Goal: Register for event/course

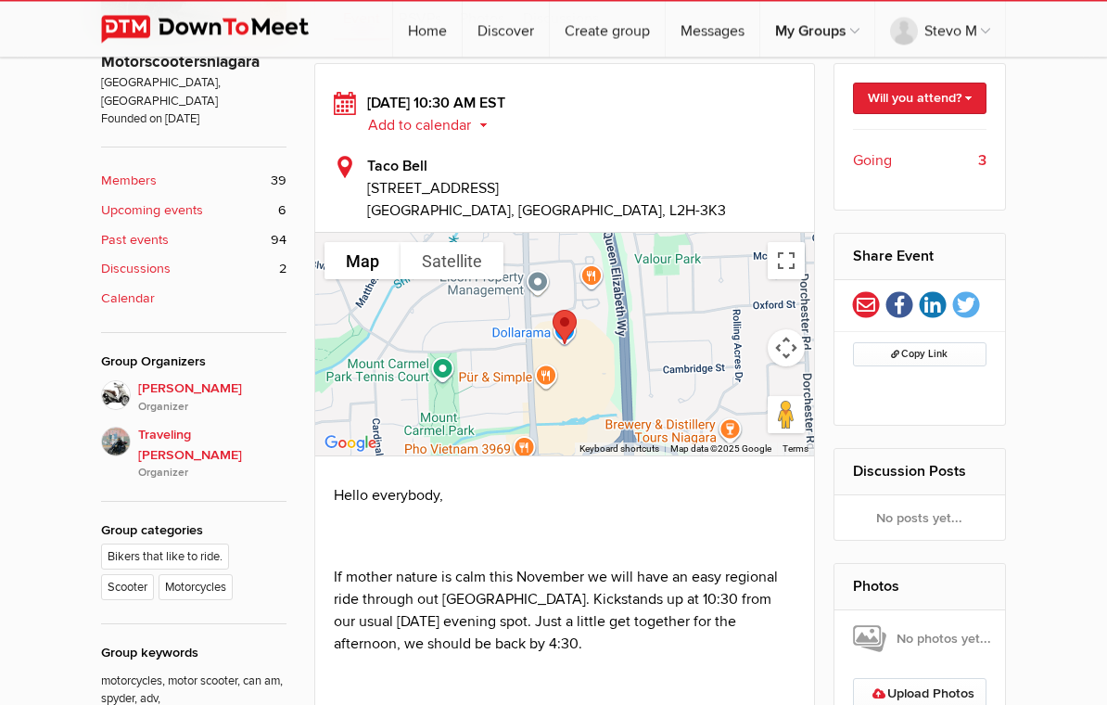
scroll to position [477, 0]
click at [932, 95] on link "Will you attend?" at bounding box center [920, 99] width 134 height 32
click at [887, 135] on link "I'm going" at bounding box center [902, 138] width 167 height 28
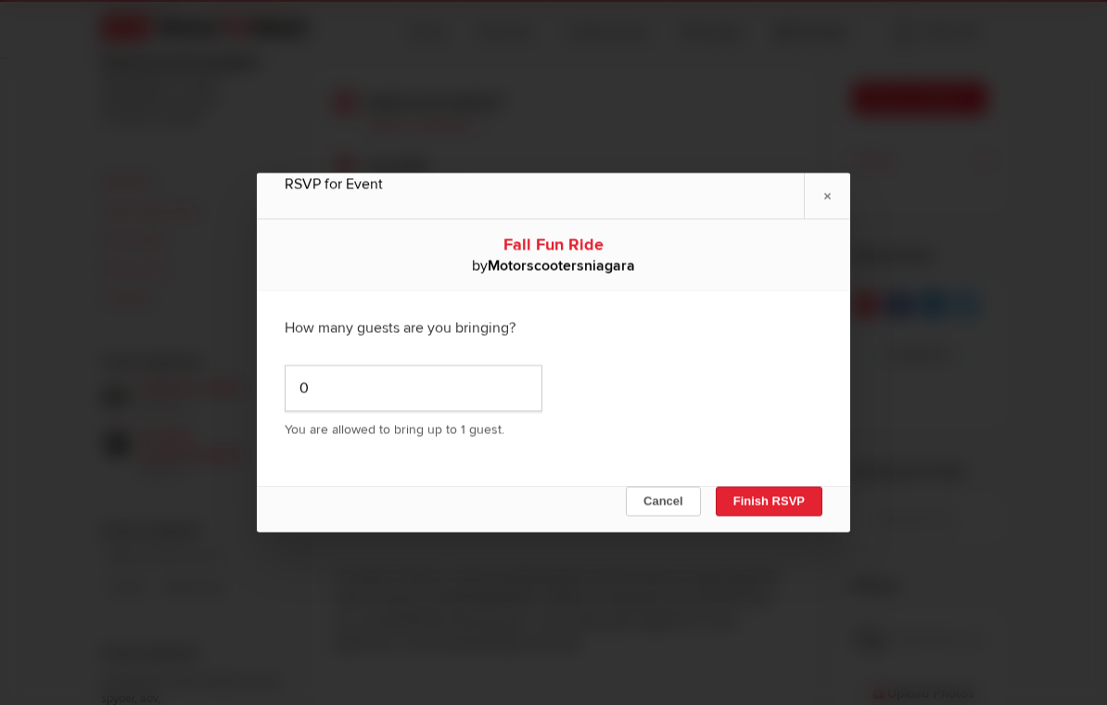
click at [776, 511] on button "Finish RSVP" at bounding box center [769, 502] width 107 height 30
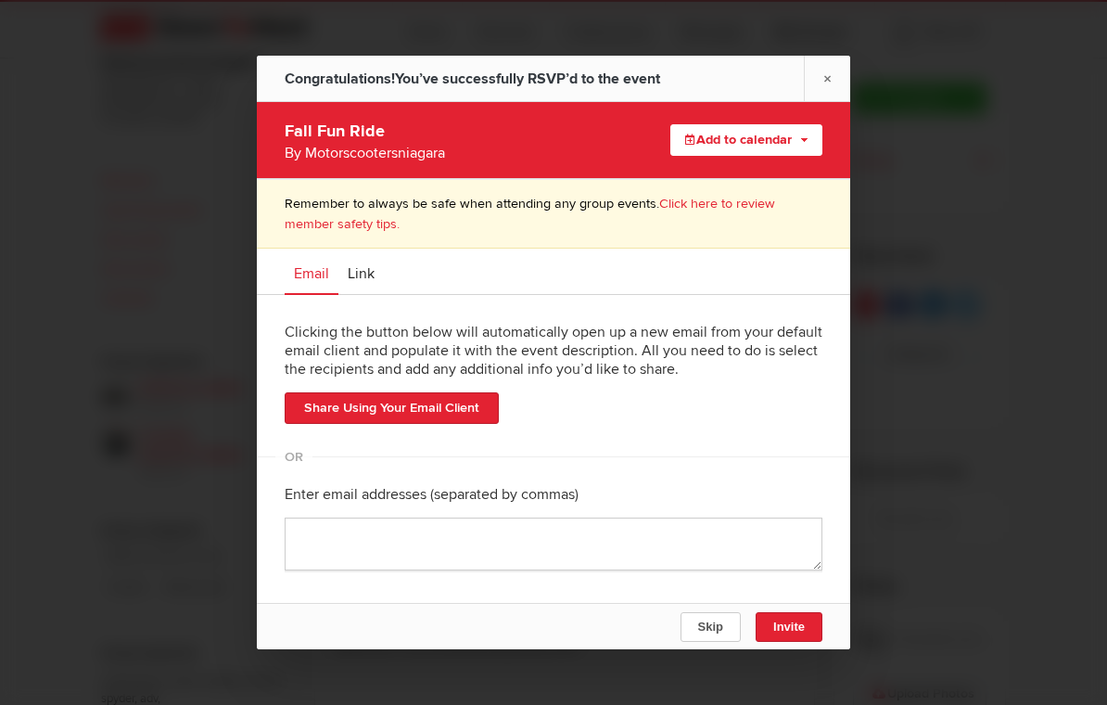
click at [828, 95] on link "×" at bounding box center [827, 78] width 46 height 45
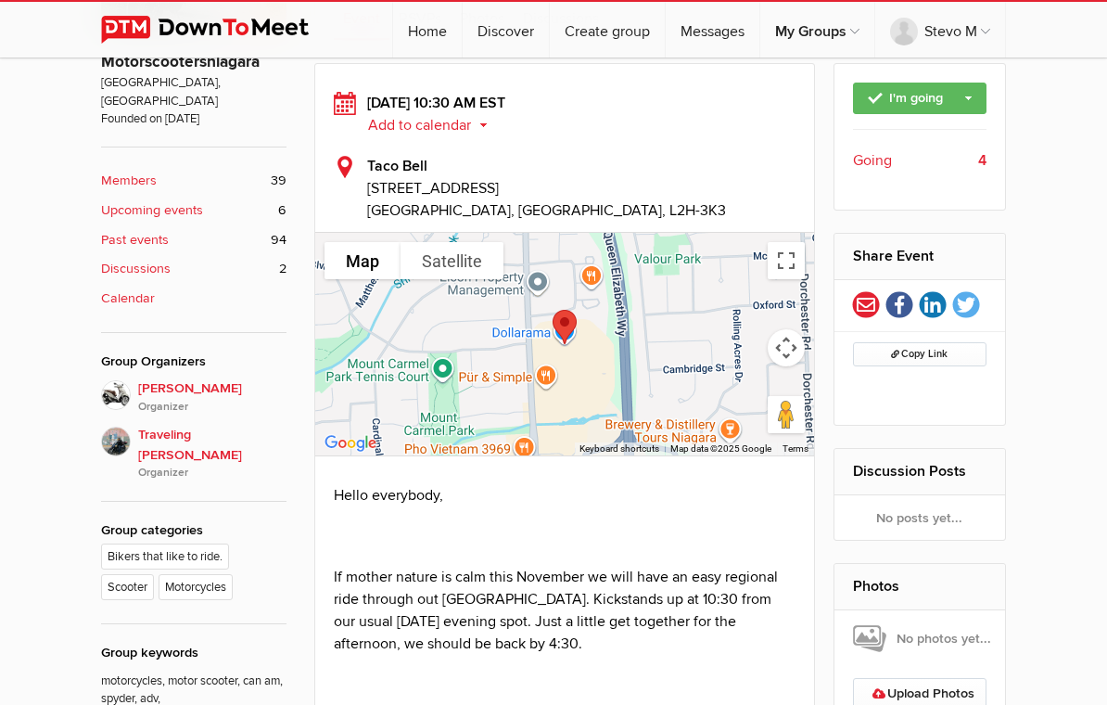
click at [439, 127] on button "Add to calendar" at bounding box center [434, 125] width 134 height 17
click at [378, 220] on link "Google" at bounding box center [417, 207] width 167 height 28
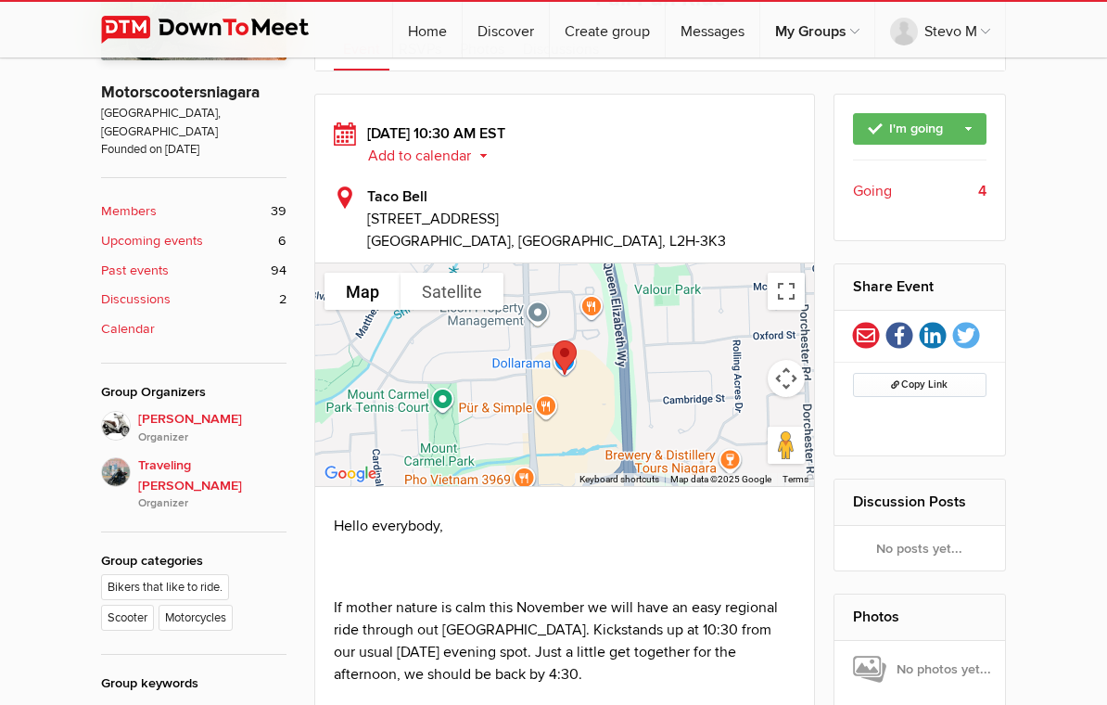
scroll to position [447, 0]
click at [442, 160] on button "Add to calendar" at bounding box center [434, 155] width 134 height 17
click at [381, 194] on link "Outlook" at bounding box center [417, 182] width 167 height 28
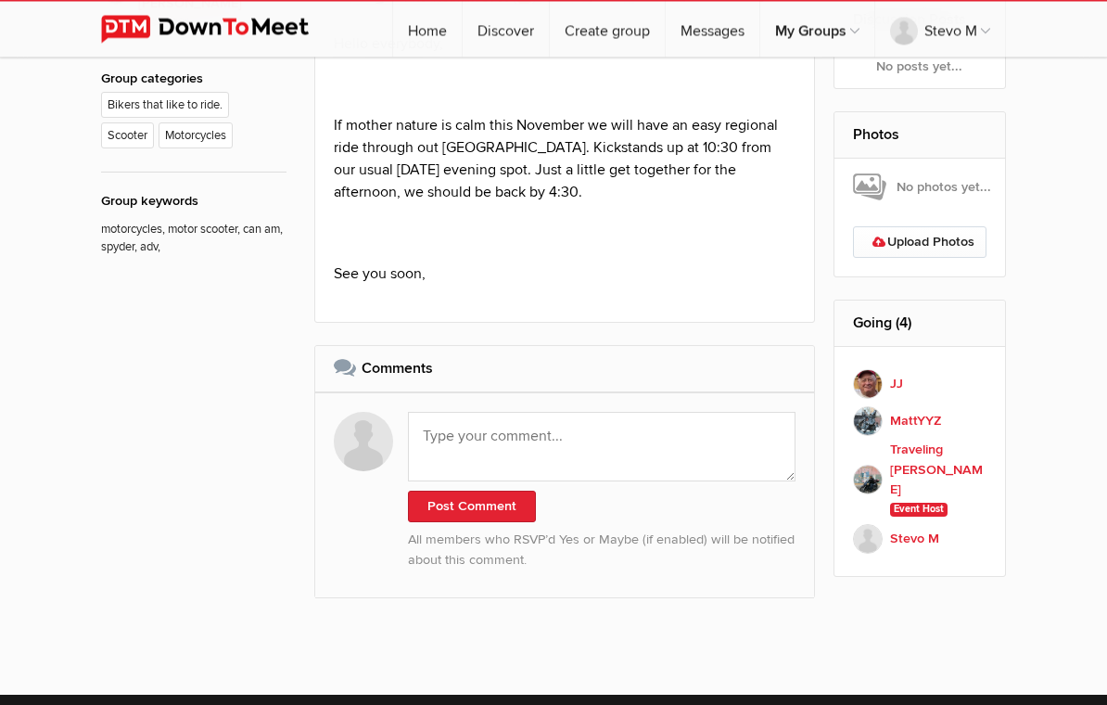
scroll to position [929, 0]
click at [923, 424] on b "MattYYZ" at bounding box center [915, 421] width 51 height 20
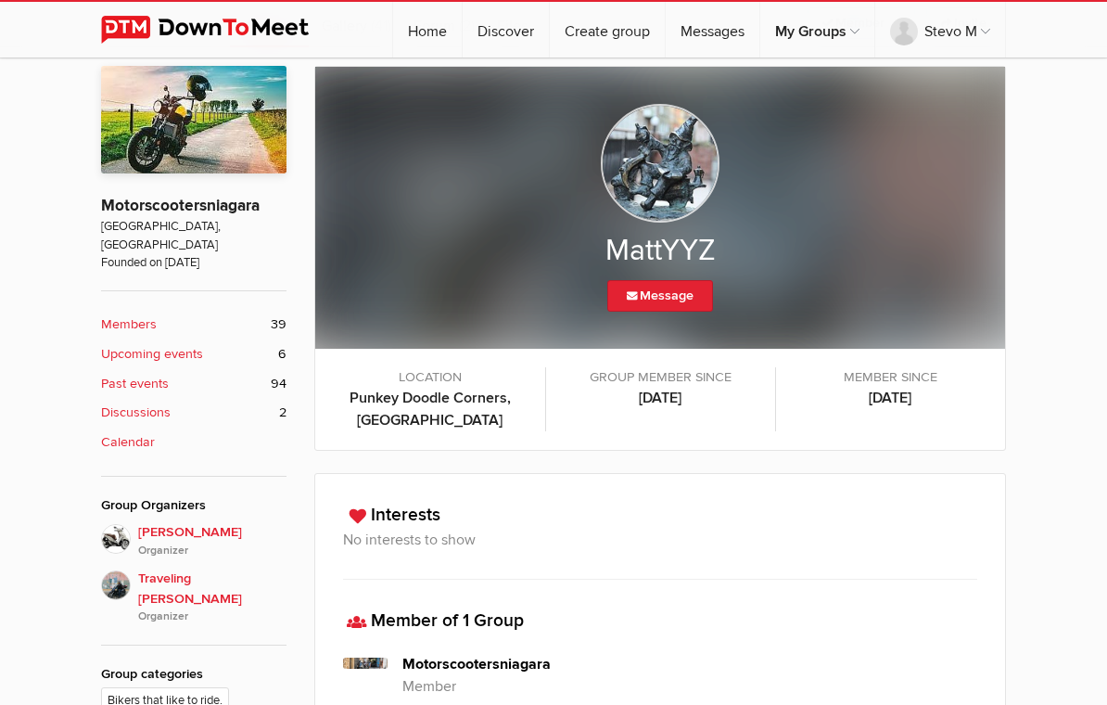
scroll to position [363, 0]
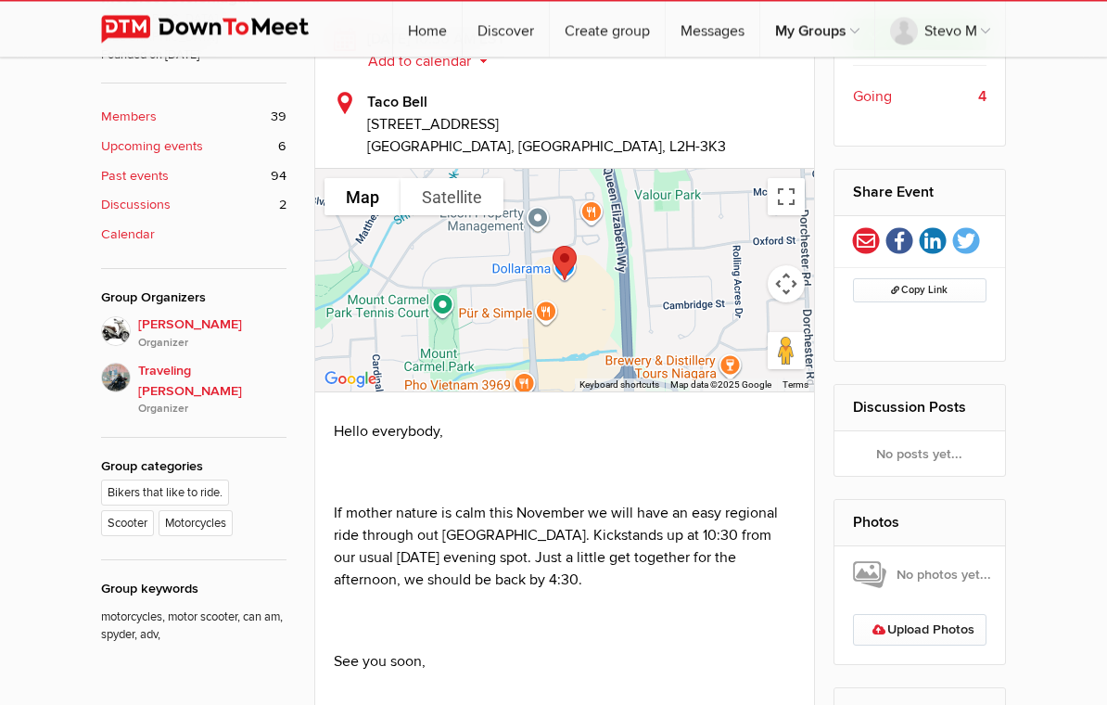
scroll to position [542, 0]
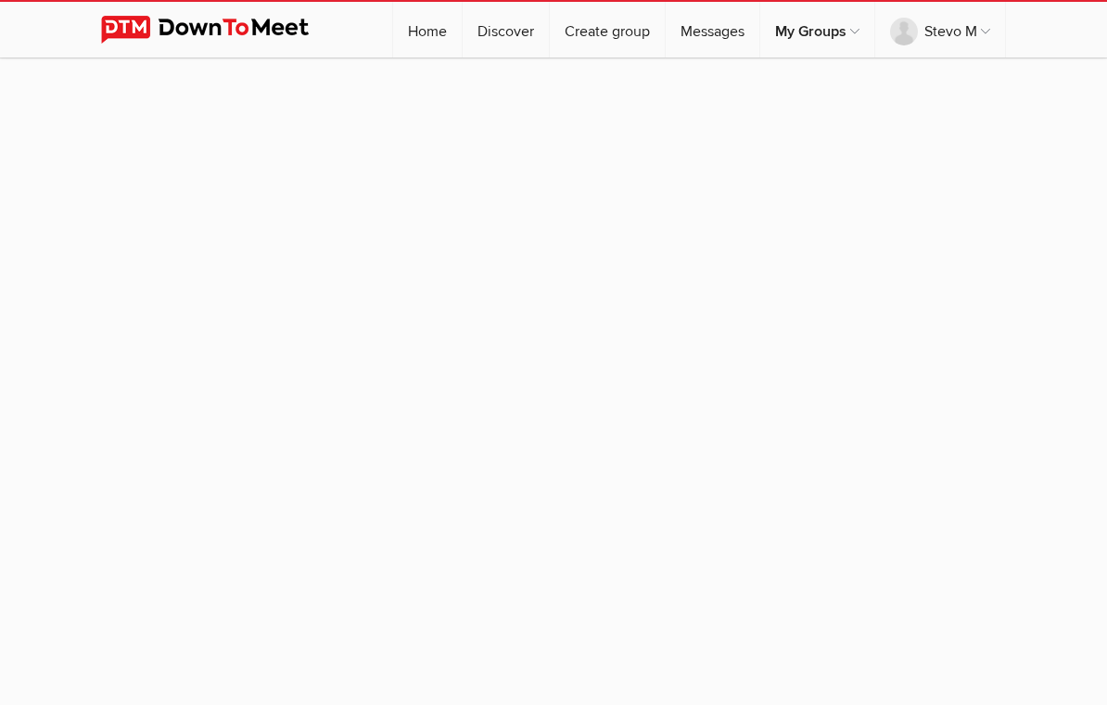
scroll to position [187, 0]
